Goal: Task Accomplishment & Management: Use online tool/utility

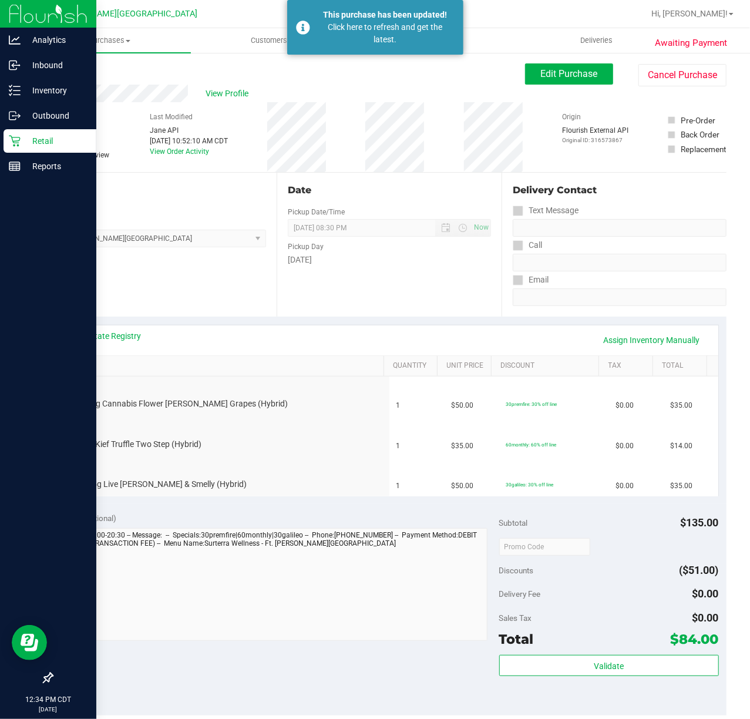
click at [53, 144] on p "Retail" at bounding box center [56, 141] width 70 height 14
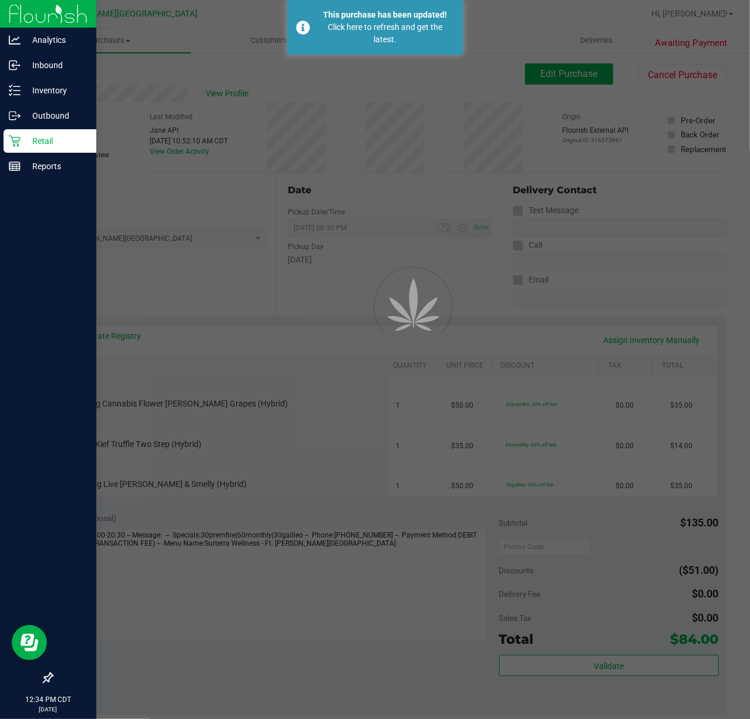
click at [53, 144] on p "Retail" at bounding box center [56, 141] width 70 height 14
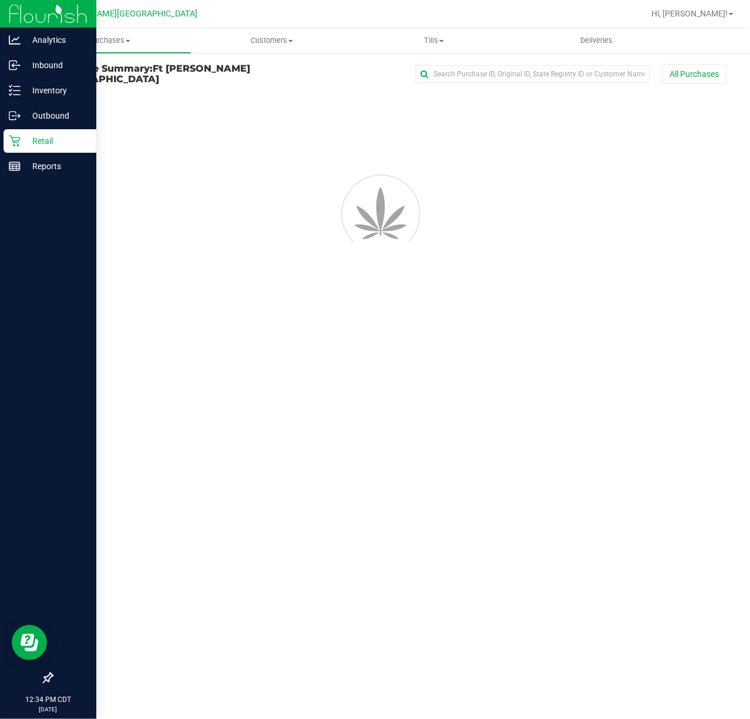
drag, startPoint x: 53, startPoint y: 144, endPoint x: 73, endPoint y: 170, distance: 33.5
click at [54, 144] on p "Retail" at bounding box center [56, 141] width 70 height 14
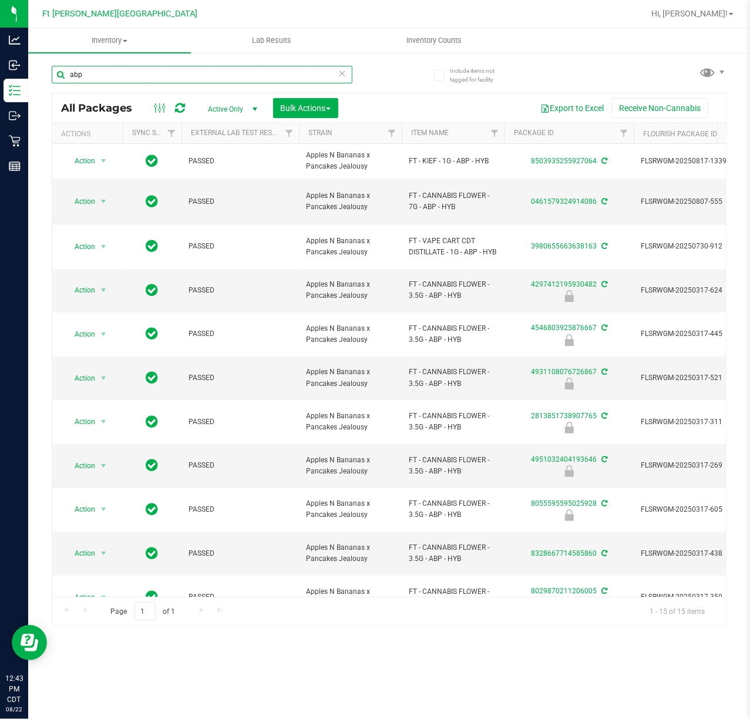
click at [146, 78] on input "abp" at bounding box center [202, 75] width 301 height 18
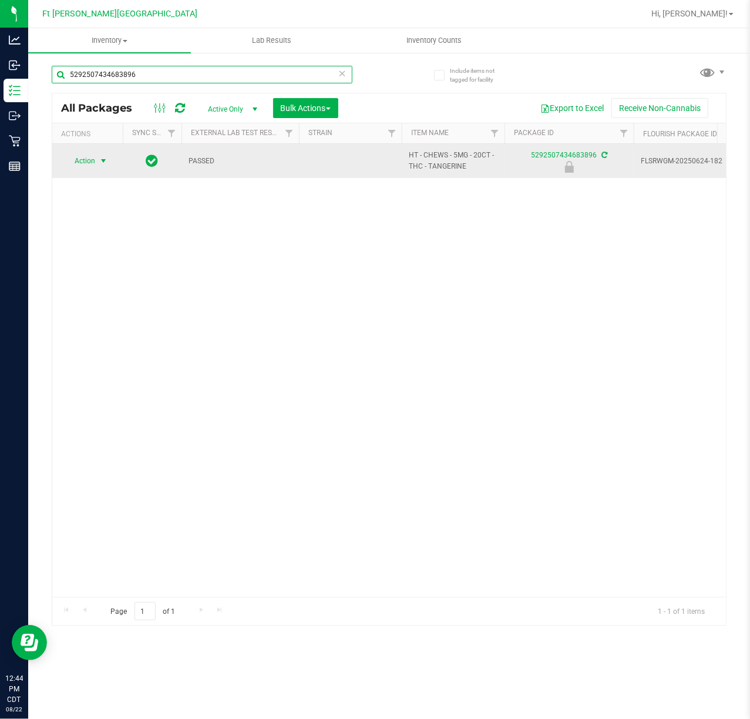
type input "5292507434683896"
click at [90, 160] on span "Action" at bounding box center [80, 161] width 32 height 16
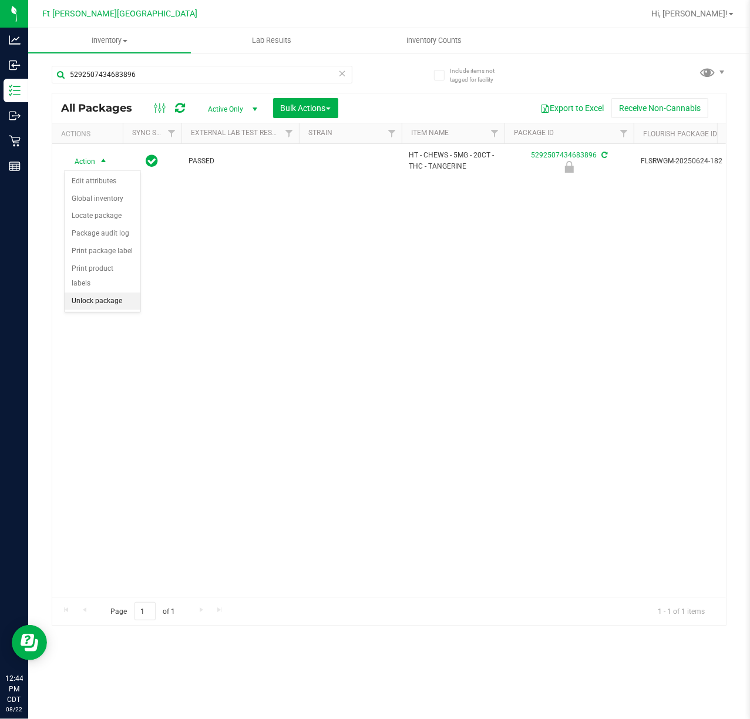
click at [120, 303] on li "Unlock package" at bounding box center [103, 301] width 76 height 18
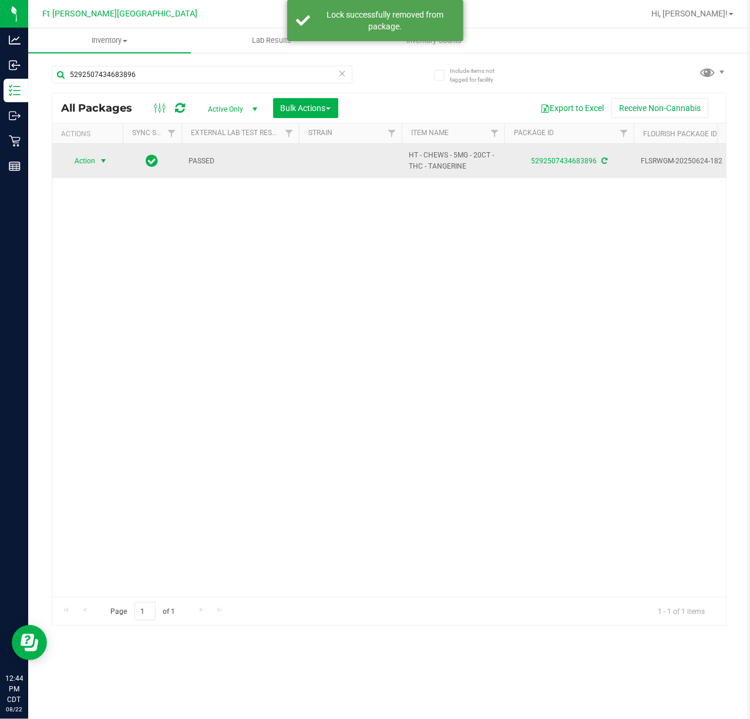
click at [90, 159] on span "Action" at bounding box center [80, 161] width 32 height 16
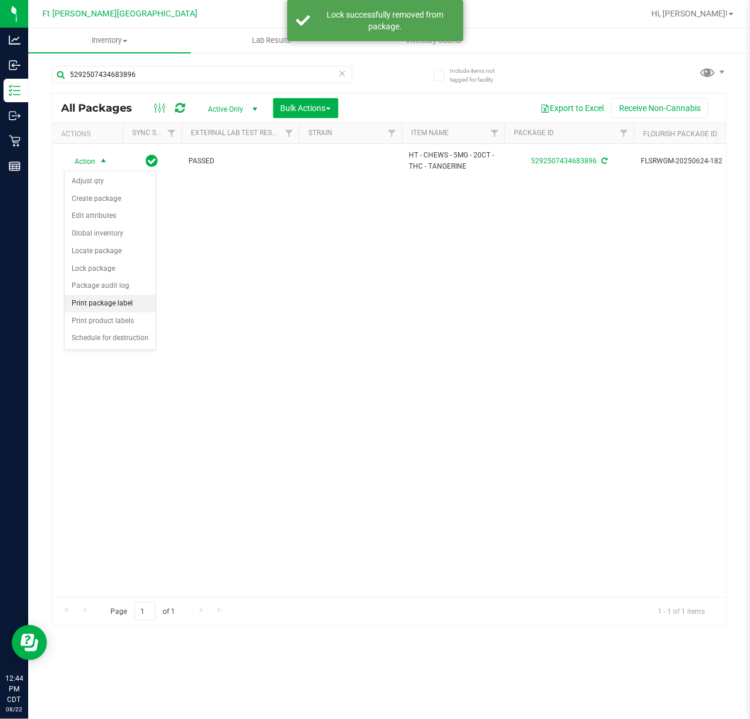
click at [128, 308] on li "Print package label" at bounding box center [110, 304] width 91 height 18
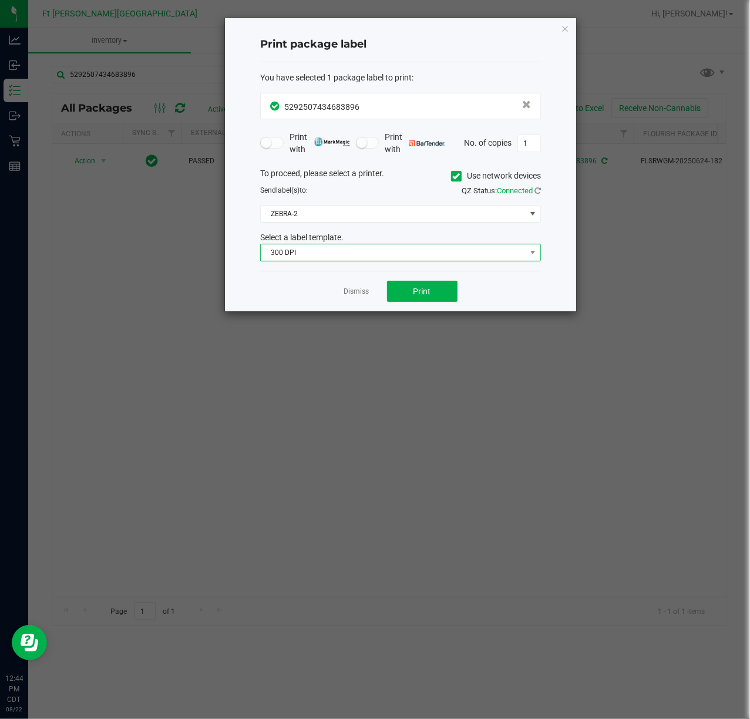
click at [386, 261] on span "300 DPI" at bounding box center [400, 253] width 281 height 18
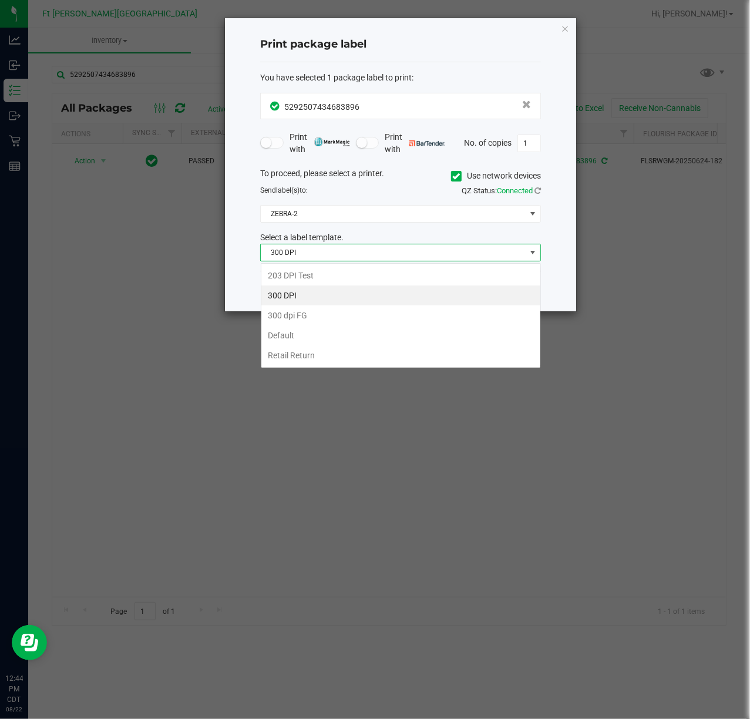
scroll to position [18, 280]
click at [369, 275] on li "203 DPI Test" at bounding box center [400, 275] width 279 height 20
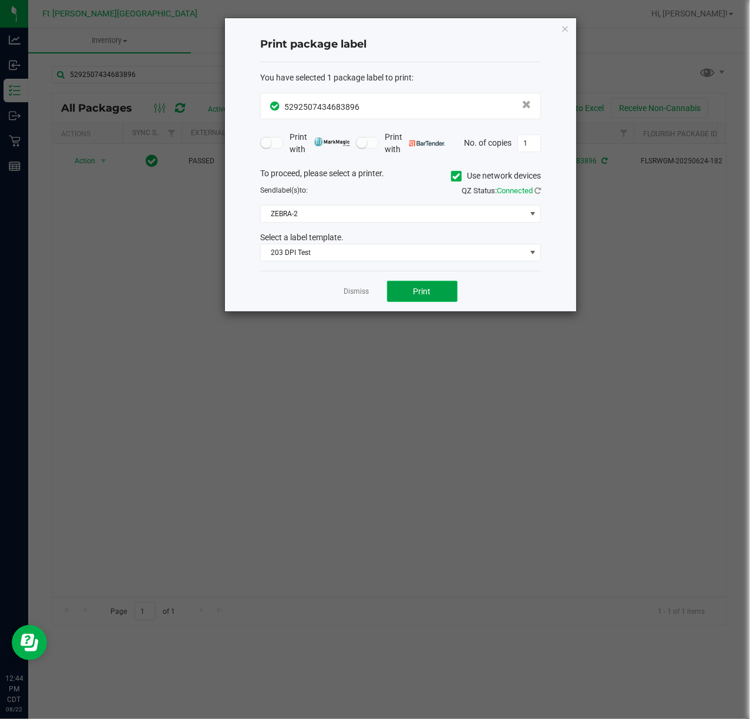
click at [423, 287] on span "Print" at bounding box center [422, 290] width 18 height 9
click at [360, 295] on link "Dismiss" at bounding box center [356, 291] width 25 height 10
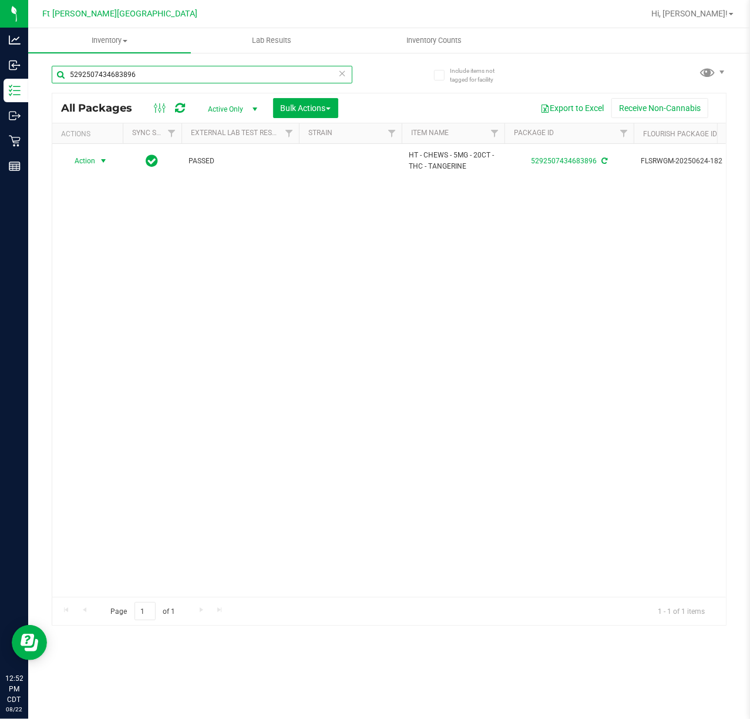
click at [144, 78] on input "5292507434683896" at bounding box center [202, 75] width 301 height 18
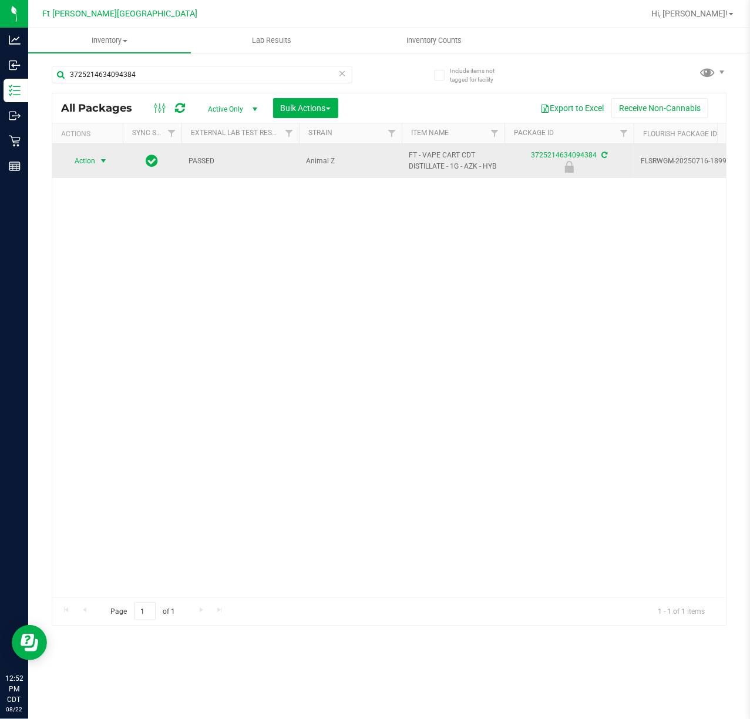
click at [100, 166] on span "select" at bounding box center [103, 160] width 9 height 9
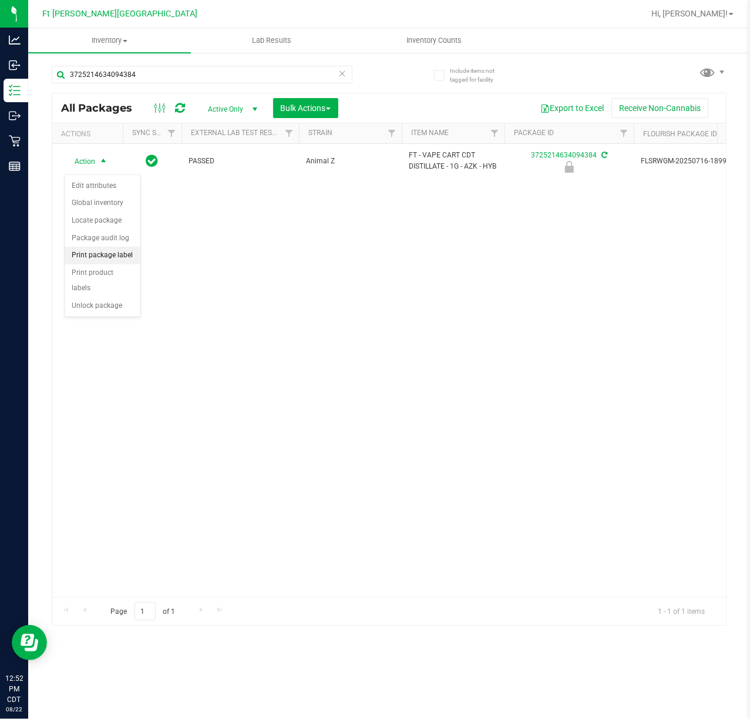
click at [114, 259] on li "Print package label" at bounding box center [103, 256] width 76 height 18
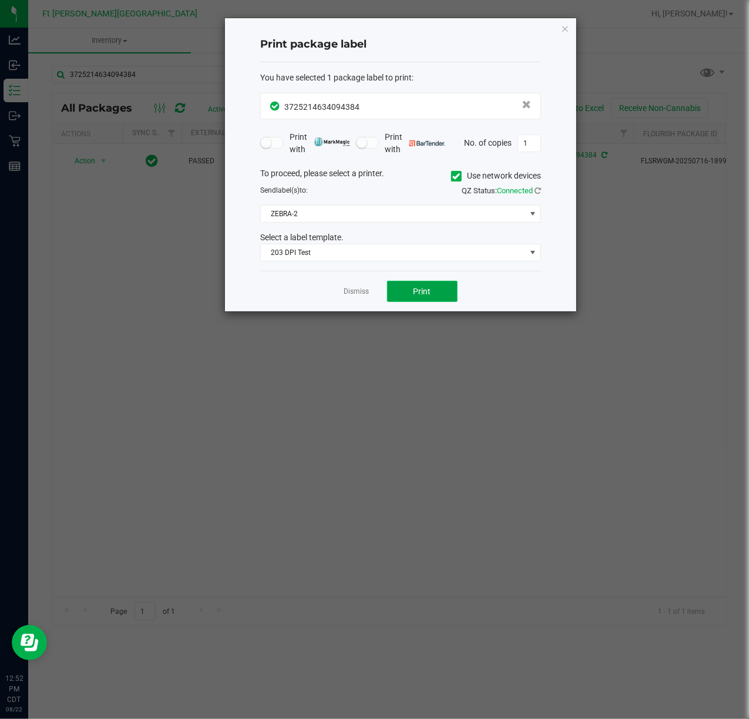
click at [421, 287] on span "Print" at bounding box center [422, 290] width 18 height 9
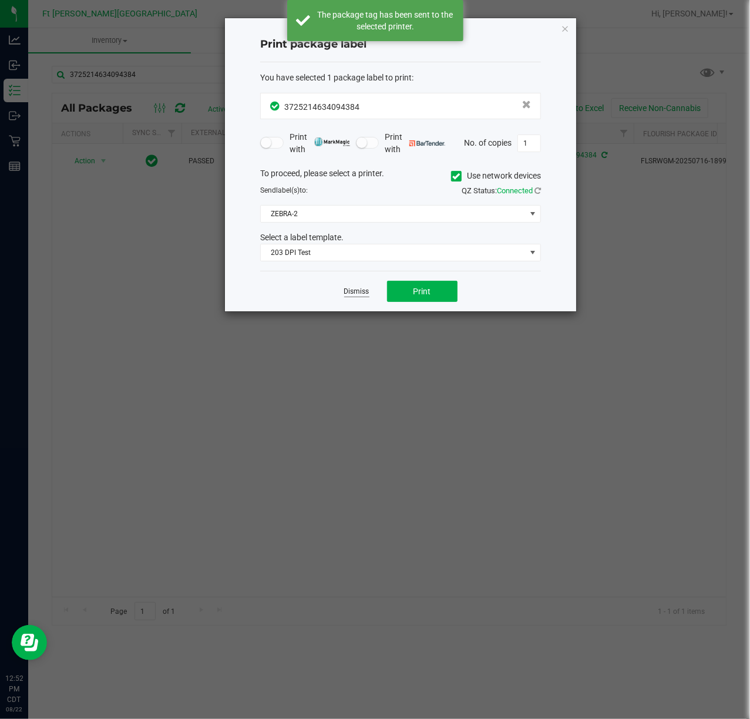
click at [358, 289] on link "Dismiss" at bounding box center [356, 291] width 25 height 10
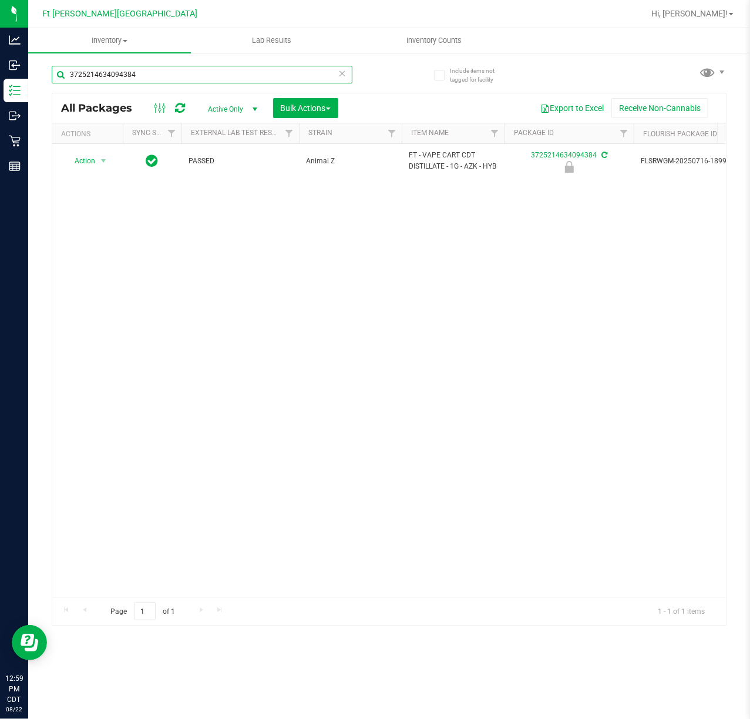
click at [172, 67] on input "3725214634094384" at bounding box center [202, 75] width 301 height 18
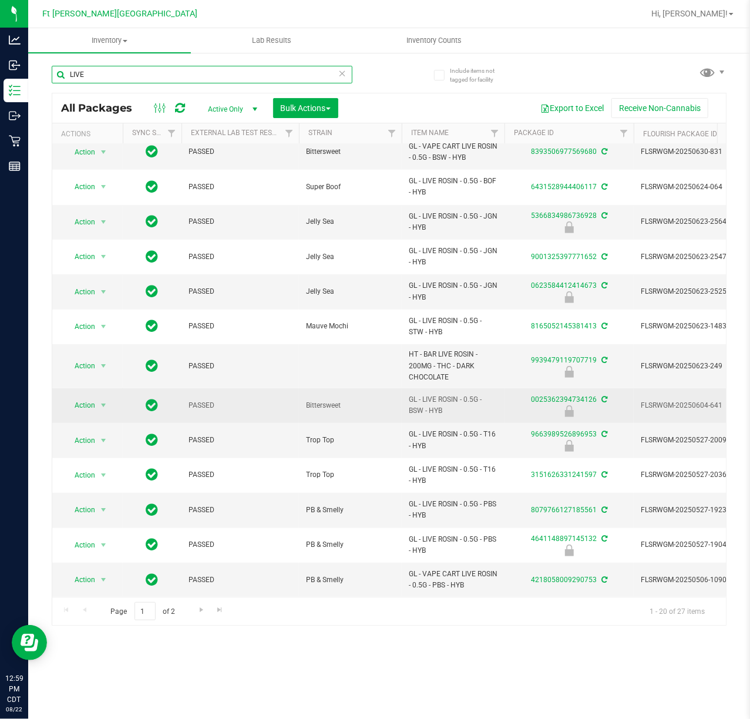
scroll to position [271, 0]
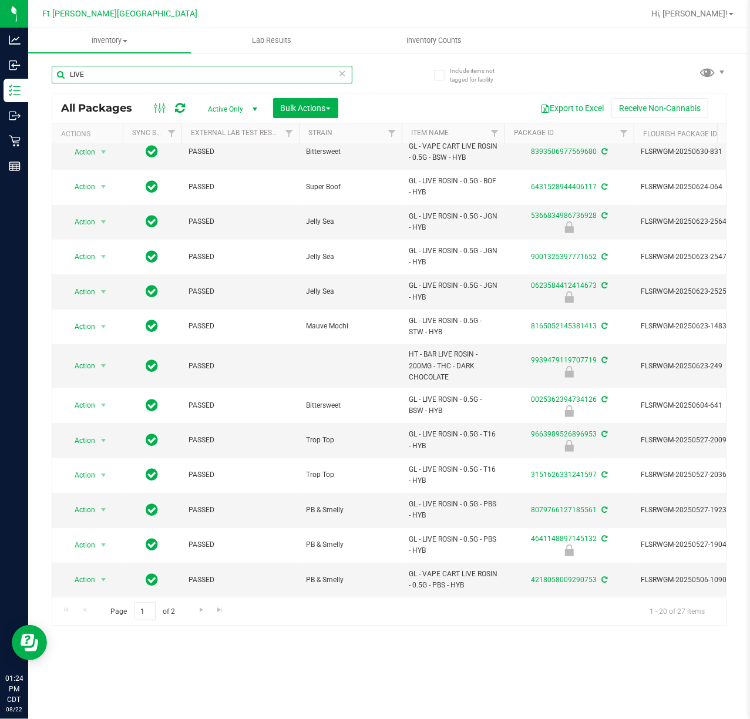
click at [226, 77] on input "LIVE" at bounding box center [202, 75] width 301 height 18
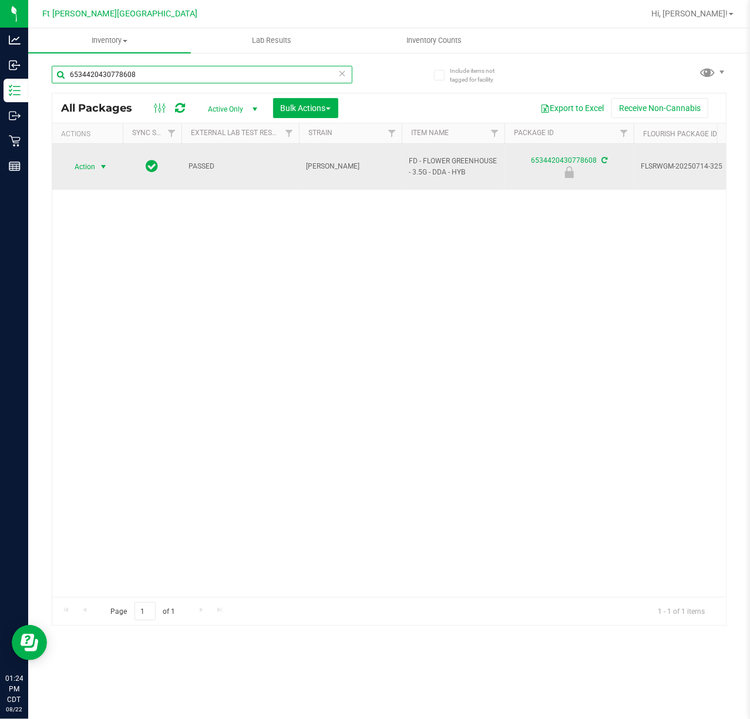
type input "6534420430778608"
click at [88, 167] on span "Action" at bounding box center [80, 167] width 32 height 16
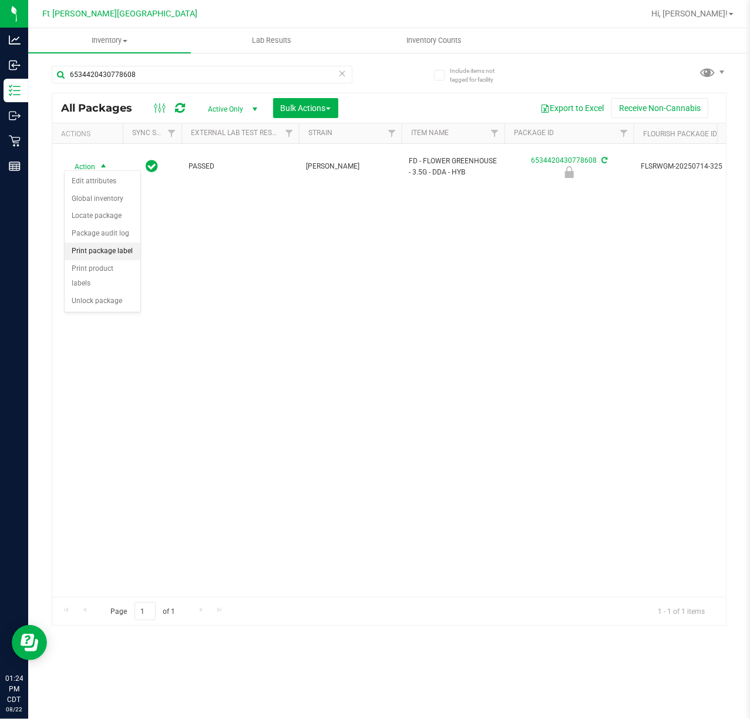
click at [132, 250] on li "Print package label" at bounding box center [103, 251] width 76 height 18
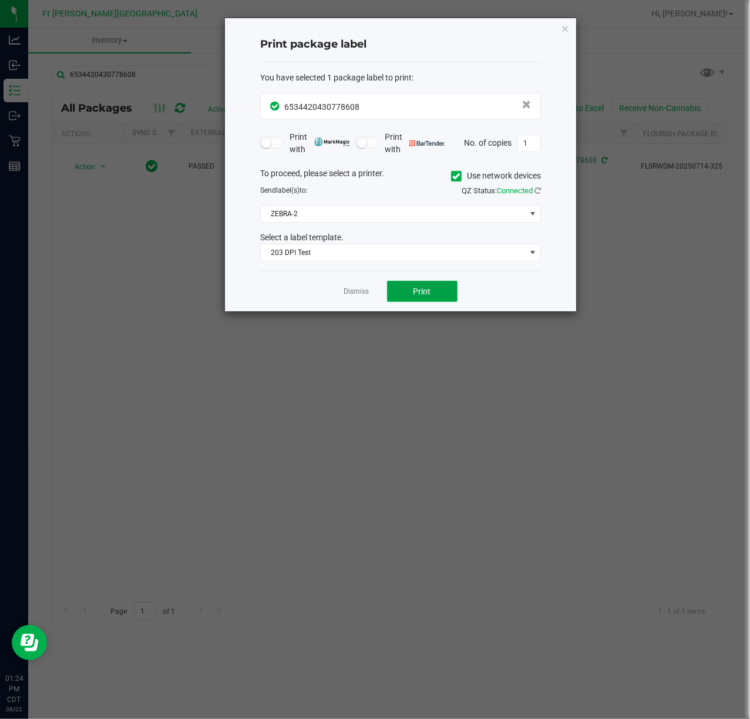
click at [440, 294] on button "Print" at bounding box center [422, 291] width 70 height 21
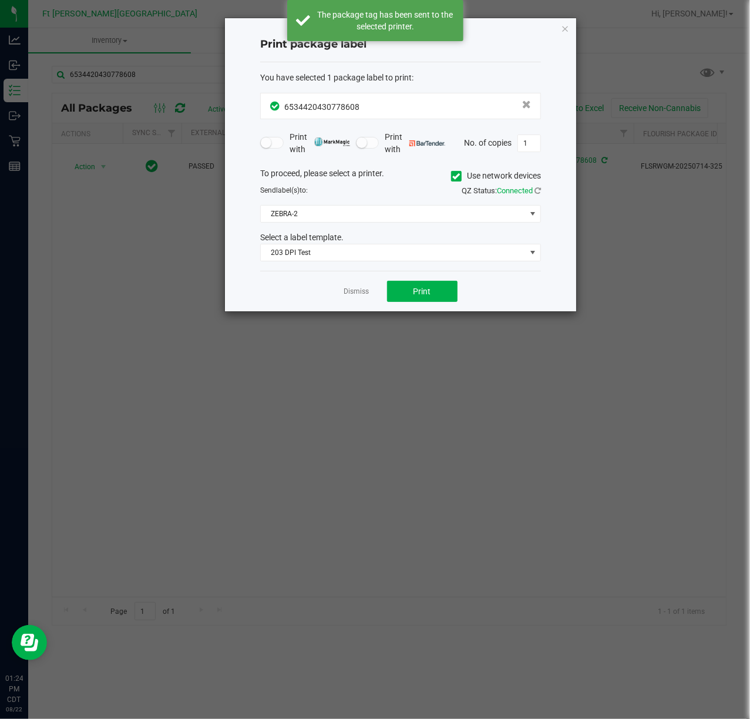
click at [97, 161] on ngb-modal-window "Print package label You have selected 1 package label to print : 65344204307786…" at bounding box center [379, 359] width 758 height 719
click at [349, 290] on link "Dismiss" at bounding box center [356, 291] width 25 height 10
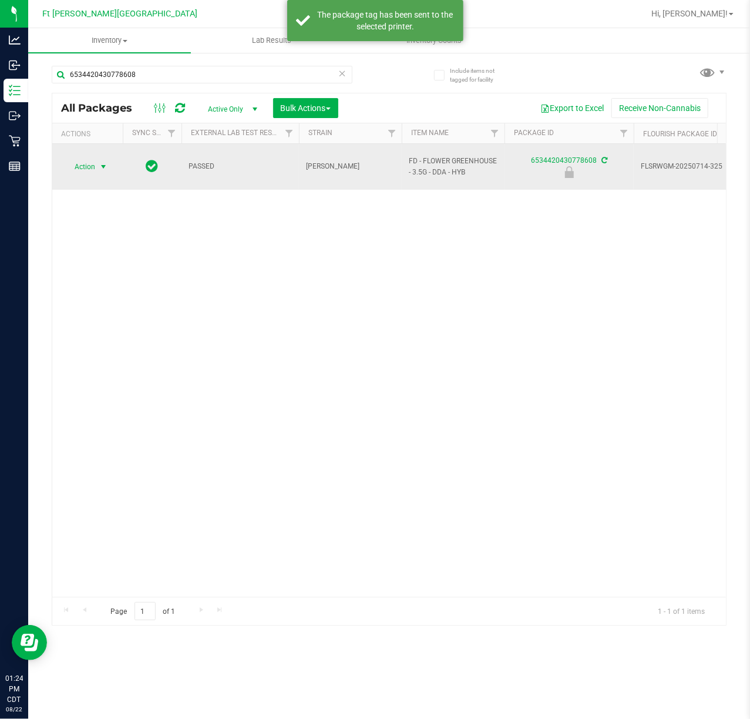
click at [106, 162] on span "select" at bounding box center [103, 166] width 9 height 9
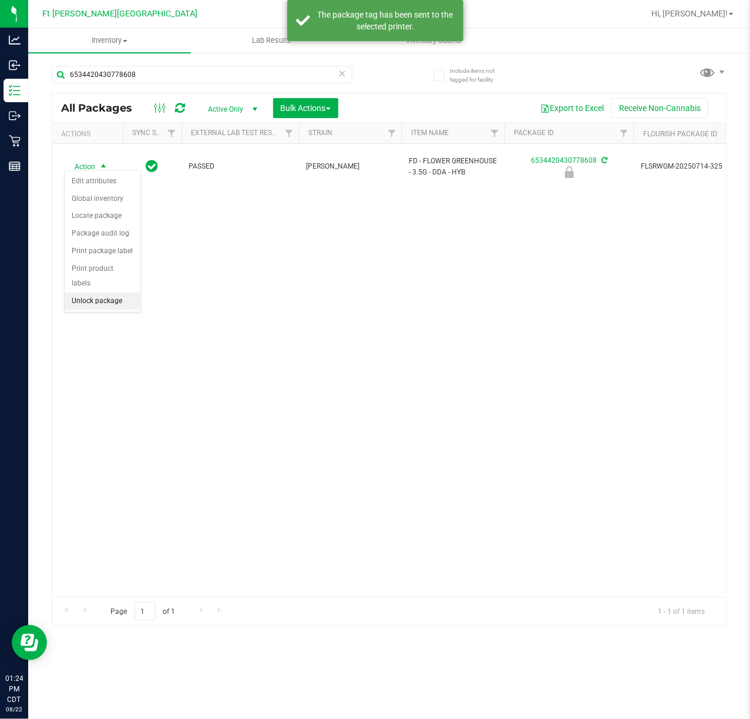
click at [104, 303] on li "Unlock package" at bounding box center [103, 301] width 76 height 18
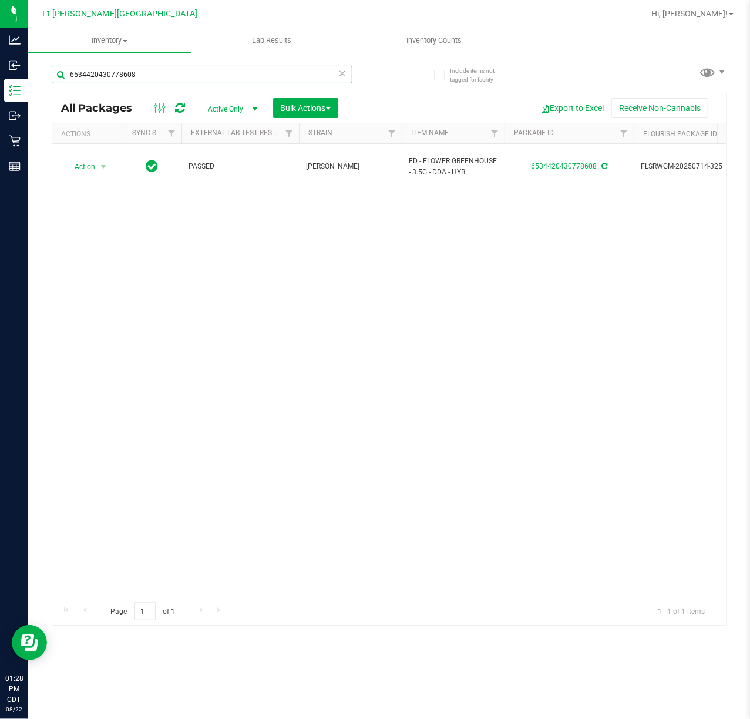
click at [268, 78] on input "6534420430778608" at bounding box center [202, 75] width 301 height 18
click at [268, 79] on input "6534420430778608" at bounding box center [202, 75] width 301 height 18
type input "C-JUL25IED01-0707"
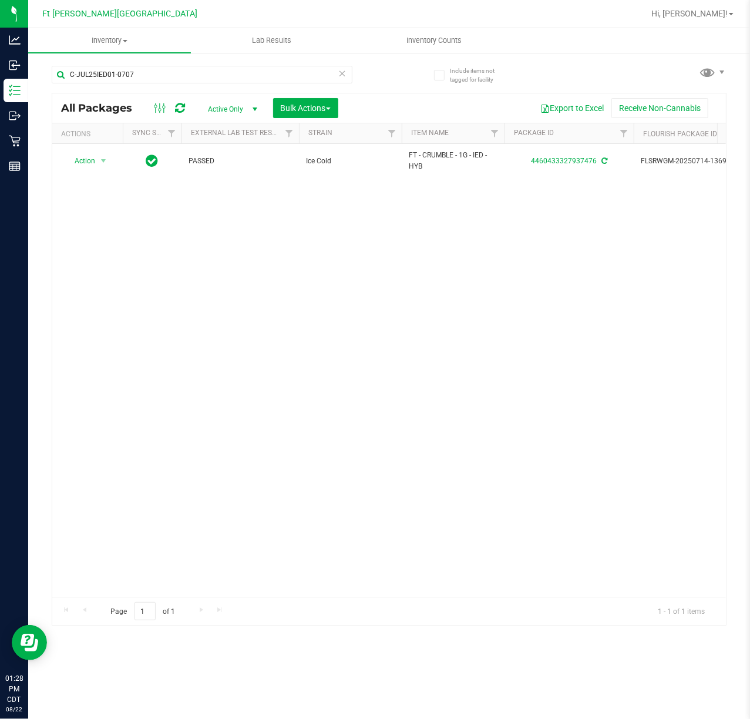
click at [261, 386] on div "Action Action Adjust qty Create package Edit attributes Global inventory Locate…" at bounding box center [388, 370] width 673 height 453
click at [265, 383] on div "Action Action Adjust qty Create package Edit attributes Global inventory Locate…" at bounding box center [388, 370] width 673 height 453
